Goal: Information Seeking & Learning: Learn about a topic

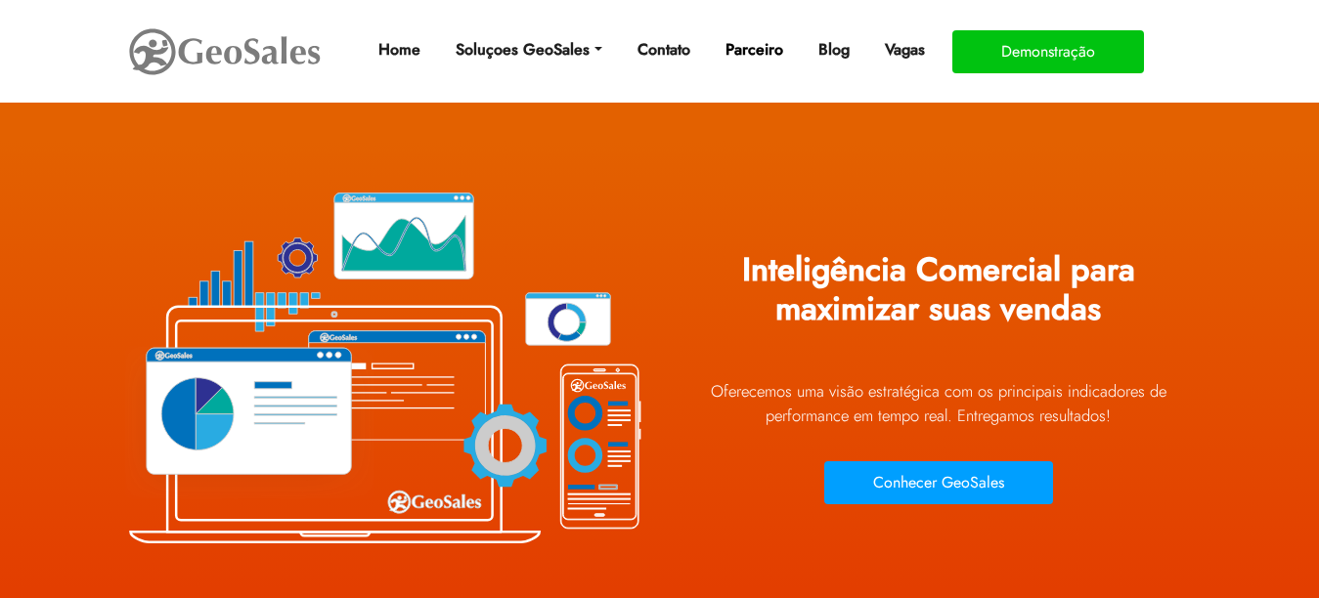
click at [752, 50] on link "Parceiro" at bounding box center [754, 49] width 73 height 39
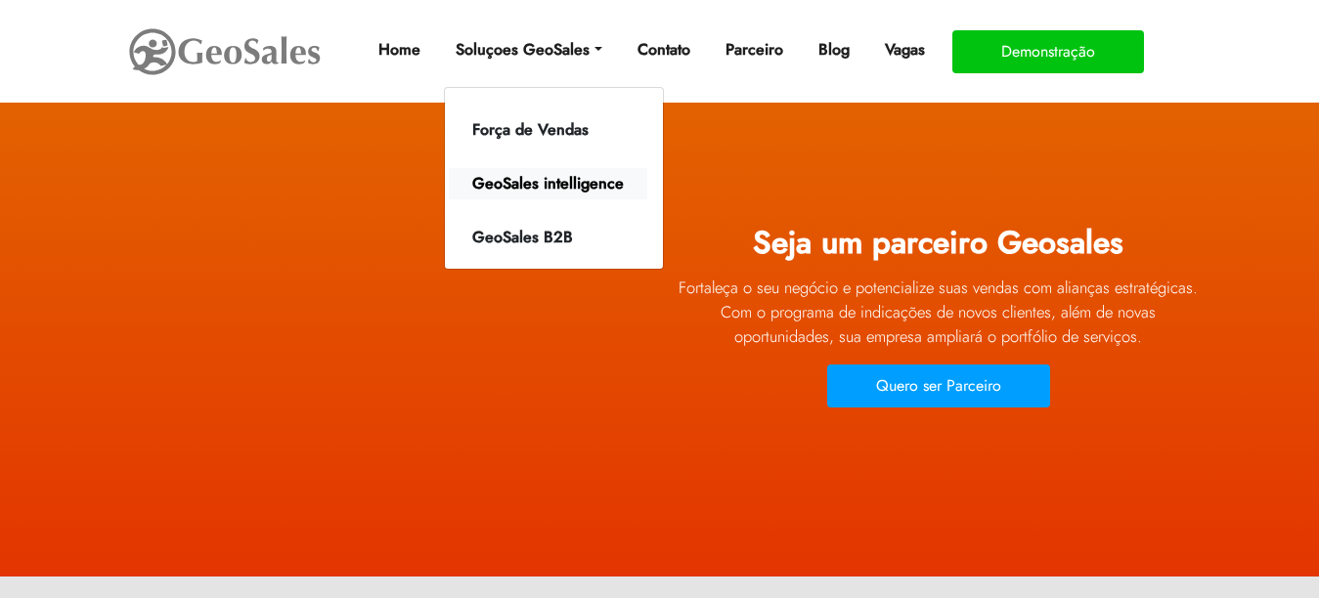
click at [553, 184] on link "GeoSales intelligence" at bounding box center [548, 183] width 198 height 31
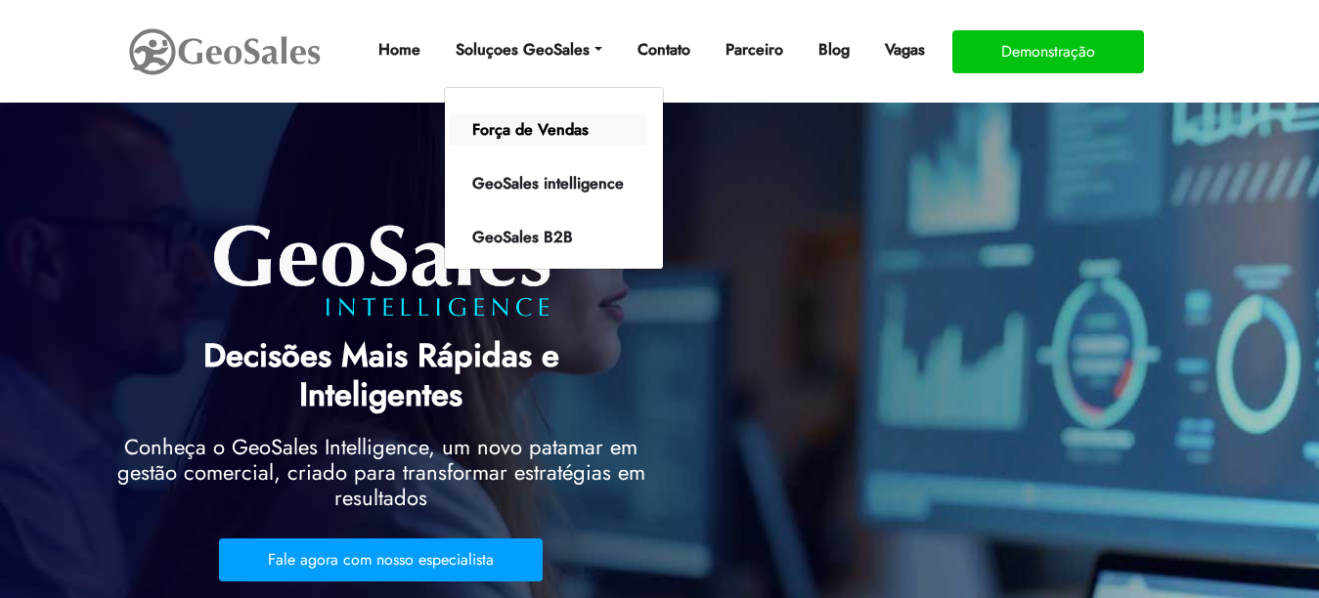
click at [552, 127] on link "Força de Vendas" at bounding box center [548, 129] width 198 height 31
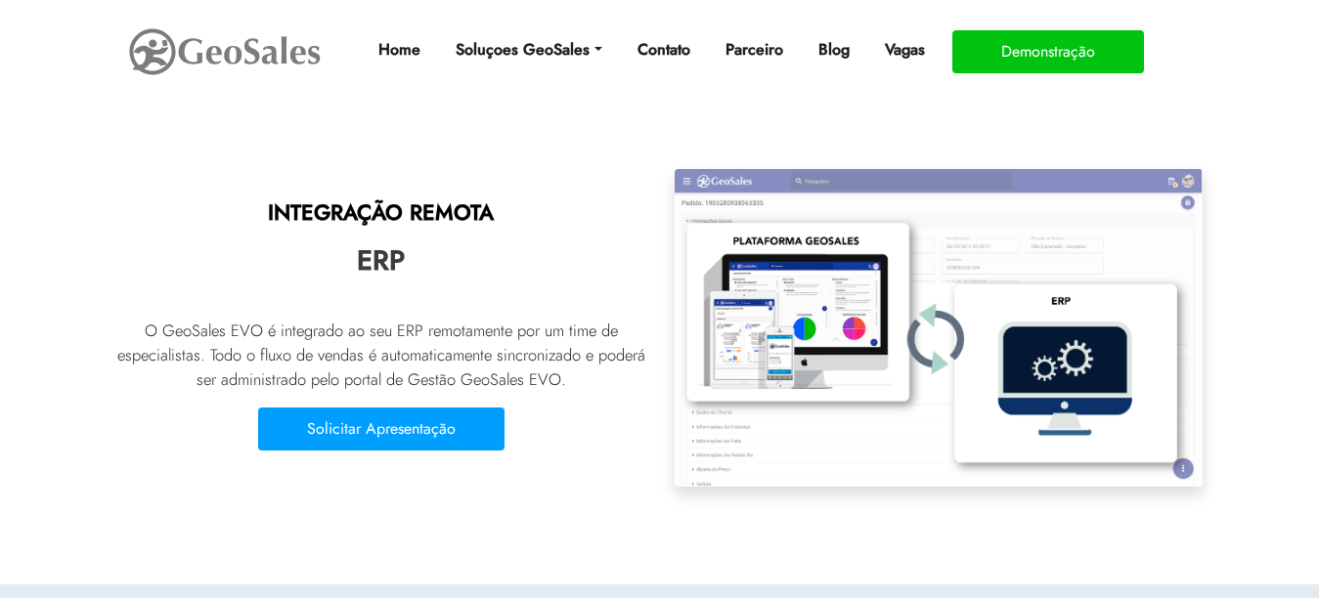
scroll to position [3911, 0]
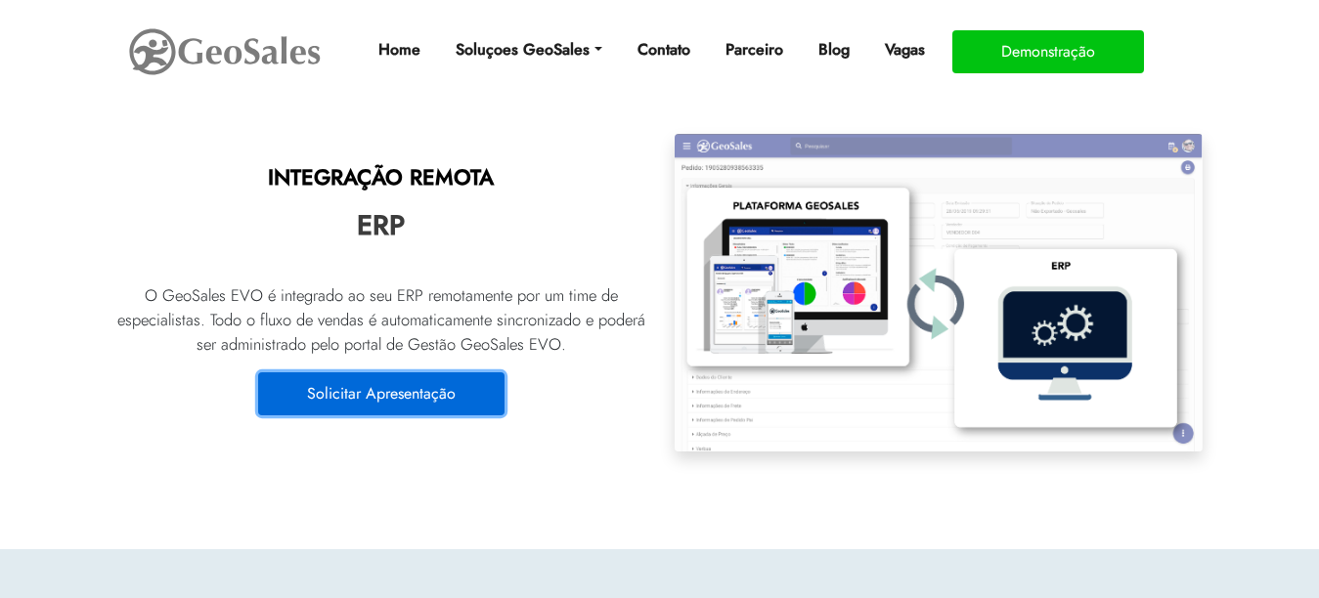
click at [398, 390] on button "Solicitar Apresentação" at bounding box center [381, 394] width 246 height 43
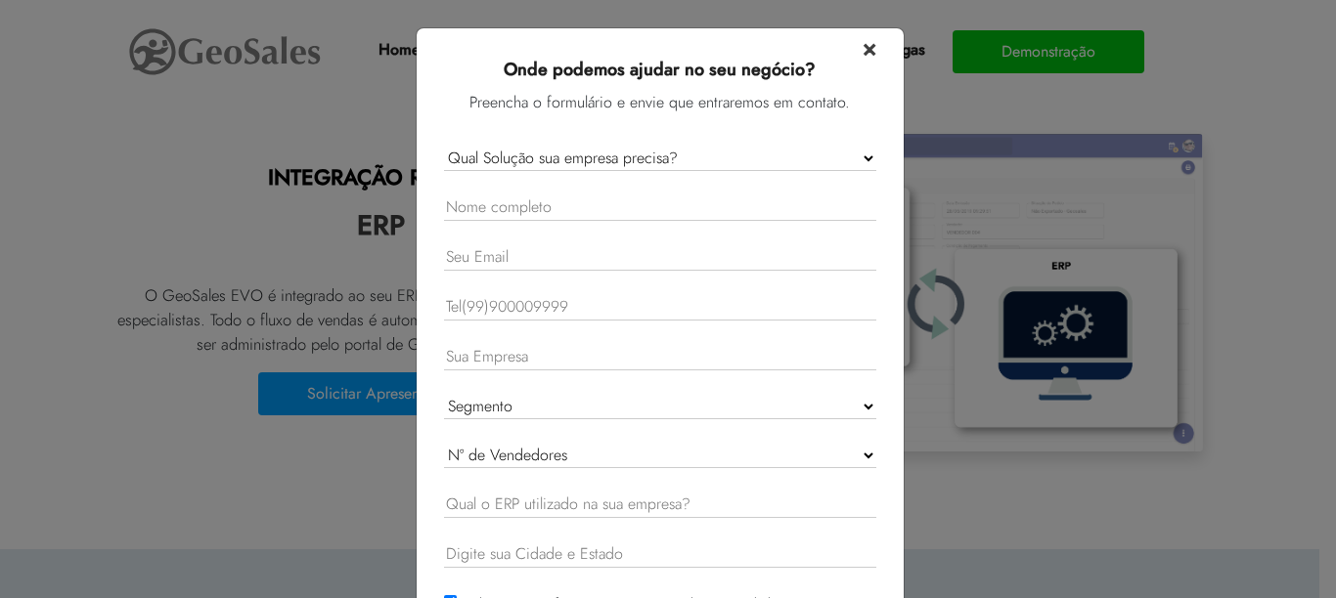
click at [862, 49] on span "×" at bounding box center [869, 47] width 14 height 34
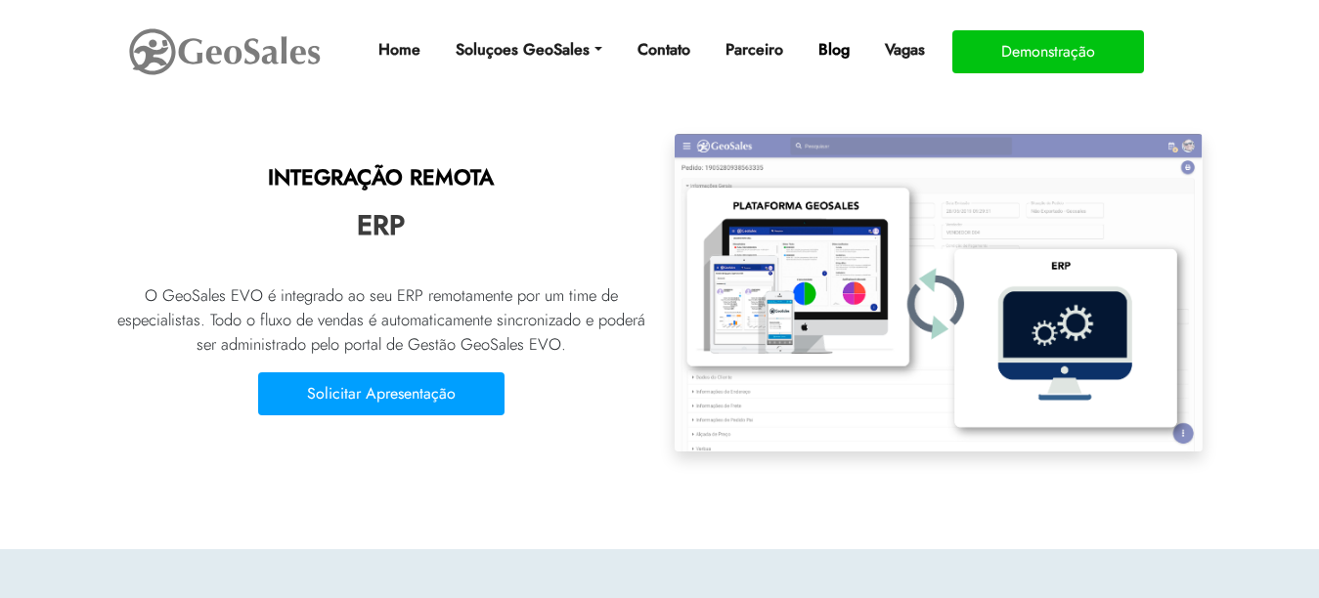
click at [826, 49] on link "Blog" at bounding box center [834, 49] width 47 height 39
